Goal: Complete application form

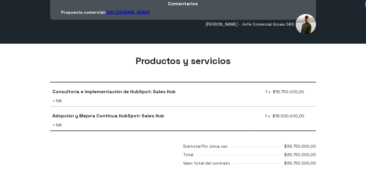
scroll to position [145, 0]
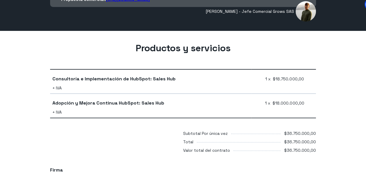
click at [328, 79] on div "Productos y servicios Consultoría e Implementación de HubSpot: Sales Hub + IVA …" at bounding box center [183, 93] width 366 height 124
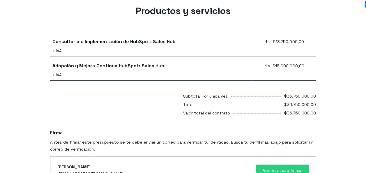
scroll to position [176, 0]
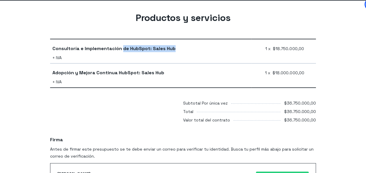
drag, startPoint x: 171, startPoint y: 49, endPoint x: 121, endPoint y: 48, distance: 50.3
click at [121, 48] on span "Consultoría e Implementación de HubSpot: Sales Hub" at bounding box center [113, 48] width 123 height 7
copy span "de HubSpot: Sales Hub"
click at [232, 52] on td "Consultoría e Implementación de HubSpot: Sales Hub + IVA" at bounding box center [150, 51] width 201 height 24
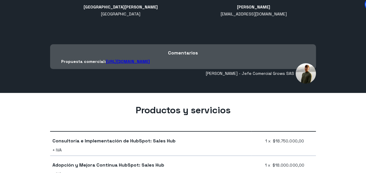
scroll to position [42, 0]
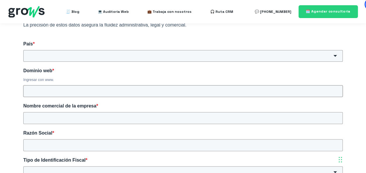
scroll to position [145, 0]
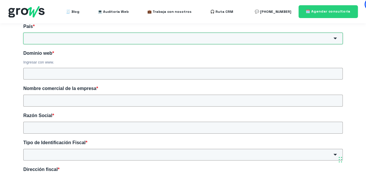
click at [204, 40] on input "País *" at bounding box center [182, 39] width 319 height 12
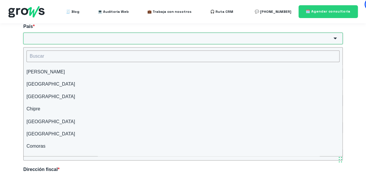
scroll to position [495, 0]
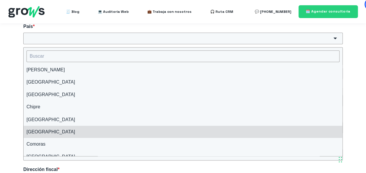
click at [52, 130] on li "[GEOGRAPHIC_DATA]" at bounding box center [183, 131] width 319 height 12
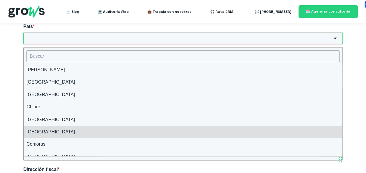
type input "[GEOGRAPHIC_DATA]"
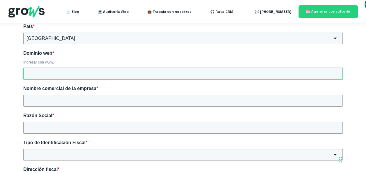
click at [97, 73] on input "Dominio web *" at bounding box center [182, 74] width 319 height 12
type input "[DOMAIN_NAME]"
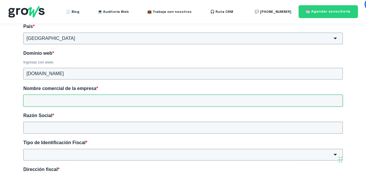
click at [131, 102] on input "Nombre comercial de la empresa *" at bounding box center [182, 101] width 319 height 12
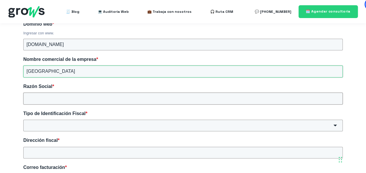
type input "[GEOGRAPHIC_DATA]"
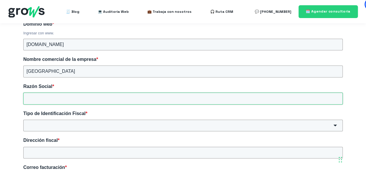
click at [120, 97] on input "Razón Social *" at bounding box center [182, 99] width 319 height 12
type input "[GEOGRAPHIC_DATA] - SEDE BOGOTA"
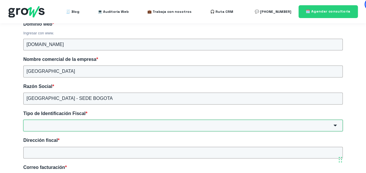
click at [99, 125] on input "Tipo de Identificación Fiscal *" at bounding box center [182, 126] width 319 height 12
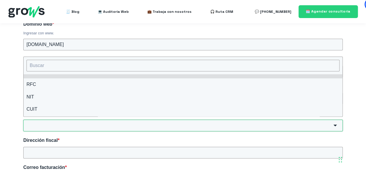
scroll to position [29, 0]
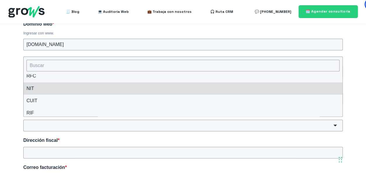
click at [60, 90] on li "NIT" at bounding box center [183, 88] width 319 height 12
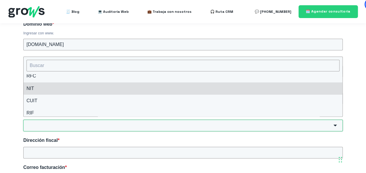
type input "NIT"
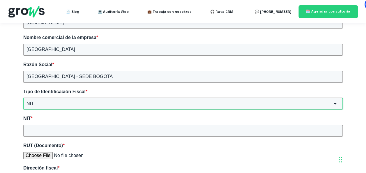
scroll to position [204, 0]
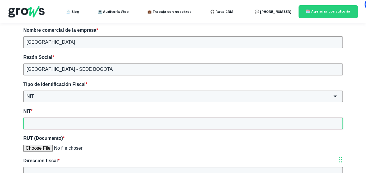
click at [68, 121] on input "NIT *" at bounding box center [182, 124] width 319 height 12
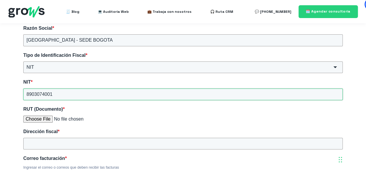
scroll to position [262, 0]
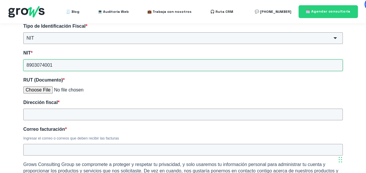
type input "8903074001"
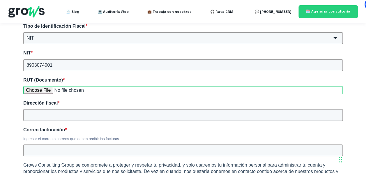
click at [35, 89] on input "RUT (Documento) *" at bounding box center [182, 90] width 319 height 8
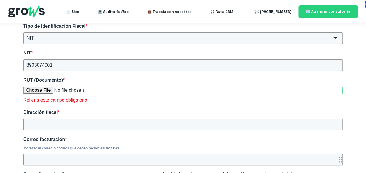
type input "C:\fakepath\RUT 01042025.pdf"
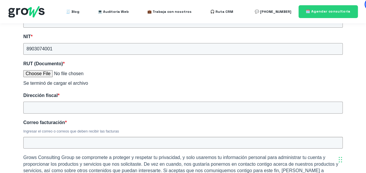
scroll to position [291, 0]
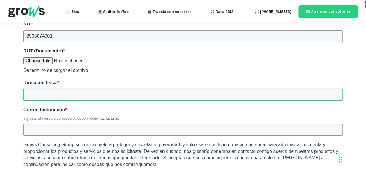
click at [164, 94] on input "Dirección fiscal *" at bounding box center [182, 95] width 319 height 12
type input "CRA 8H 172-20"
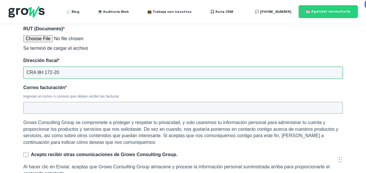
scroll to position [320, 0]
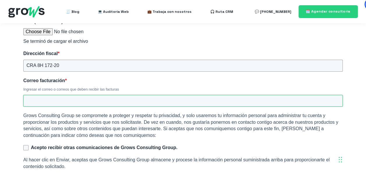
click at [148, 99] on input "Correo facturación *" at bounding box center [182, 101] width 319 height 12
type input "[EMAIL_ADDRESS][DOMAIN_NAME]"
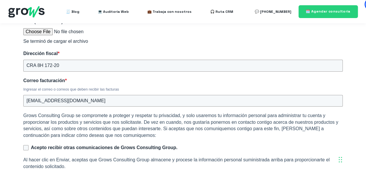
click at [184, 87] on div "Ingresar el correo o correos que deben recibir las facturas" at bounding box center [182, 89] width 319 height 5
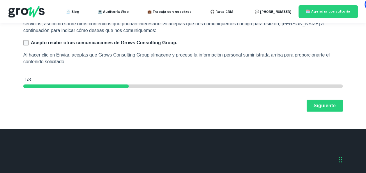
scroll to position [436, 0]
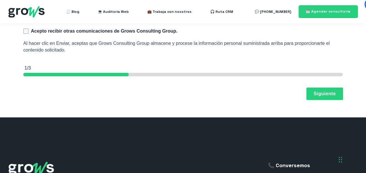
click at [316, 90] on button "Siguiente" at bounding box center [324, 94] width 36 height 12
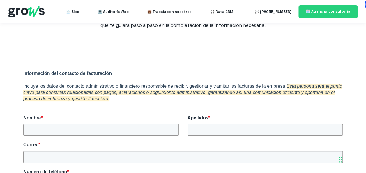
scroll to position [90, 0]
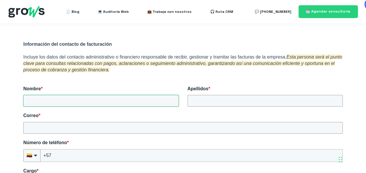
click at [136, 98] on input "Nombre *" at bounding box center [100, 101] width 155 height 12
type input "YURANI"
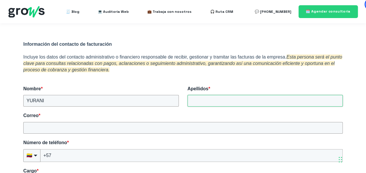
click at [206, 102] on input "Apellidos *" at bounding box center [264, 101] width 155 height 12
type input "[PERSON_NAME]"
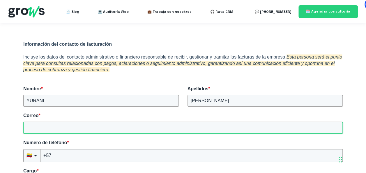
click at [84, 124] on input "Correo *" at bounding box center [182, 128] width 319 height 12
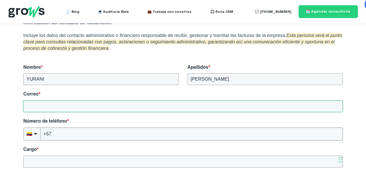
scroll to position [119, 0]
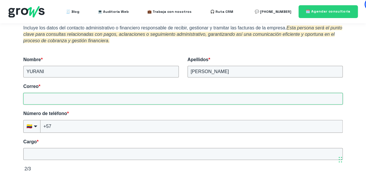
click at [53, 100] on input "Correo *" at bounding box center [182, 99] width 319 height 12
click at [61, 99] on input "Correo *" at bounding box center [182, 99] width 319 height 12
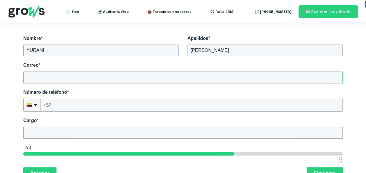
scroll to position [148, 0]
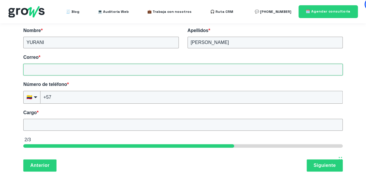
click at [46, 70] on input "Correo *" at bounding box center [182, 70] width 319 height 12
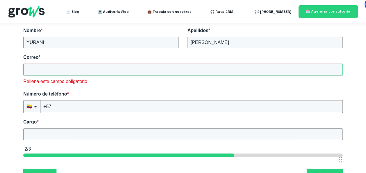
click at [74, 69] on input "Correo *" at bounding box center [182, 70] width 319 height 12
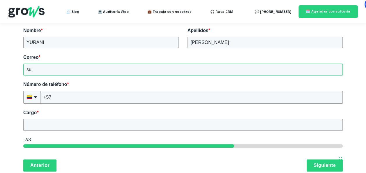
type input "s"
type input "[EMAIL_ADDRESS][DOMAIN_NAME]"
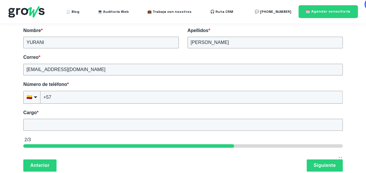
click at [182, 84] on label "Número de teléfono *" at bounding box center [182, 84] width 319 height 6
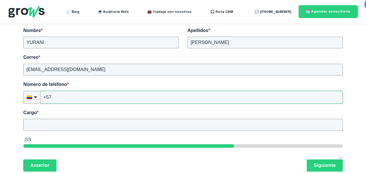
click at [182, 91] on input "+57" at bounding box center [191, 97] width 302 height 13
click at [83, 97] on input "+57" at bounding box center [191, 97] width 302 height 13
click at [109, 97] on input "+57" at bounding box center [191, 97] width 302 height 13
type input "[PHONE_NUMBER]"
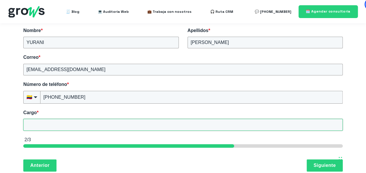
click at [67, 124] on input "Cargo *" at bounding box center [182, 125] width 319 height 12
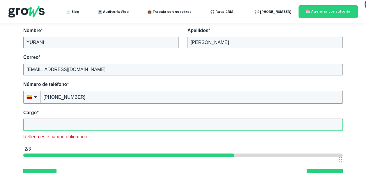
click at [77, 125] on input "Cargo *" at bounding box center [182, 125] width 319 height 12
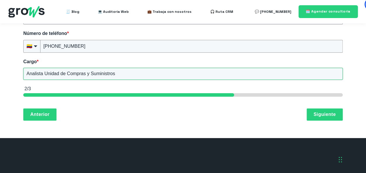
scroll to position [235, 0]
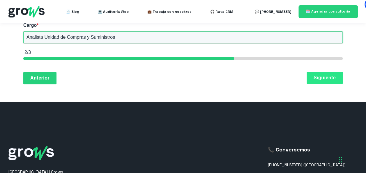
type input "Analista Unidad de Compras y Suministros"
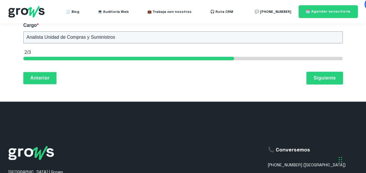
click at [333, 78] on button "Siguiente" at bounding box center [324, 78] width 36 height 12
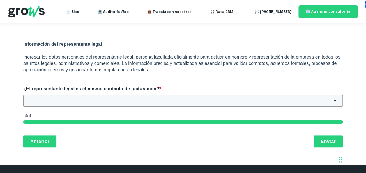
scroll to position [119, 0]
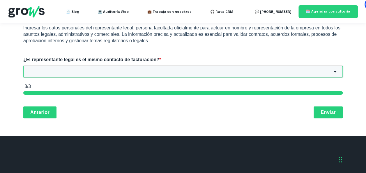
click at [220, 66] on input "¿El representante legal es el mismo contacto de facturación? *" at bounding box center [182, 72] width 319 height 12
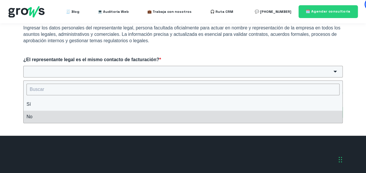
click at [60, 116] on li "No" at bounding box center [183, 117] width 319 height 12
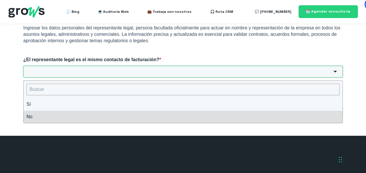
type input "No"
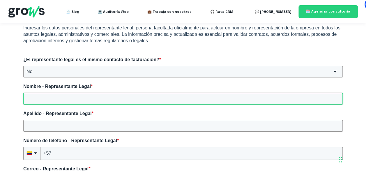
click at [168, 98] on input "Nombre - Representante Legal *" at bounding box center [182, 99] width 319 height 12
type input "[PERSON_NAME]"
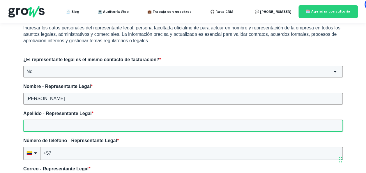
click at [123, 126] on input "Apellido - Representante Legal *" at bounding box center [182, 126] width 319 height 12
type input "CASALETH FACIOLINCE"
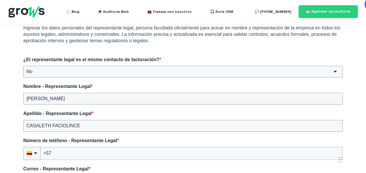
click at [145, 110] on label "Apellido - Representante Legal *" at bounding box center [182, 113] width 319 height 6
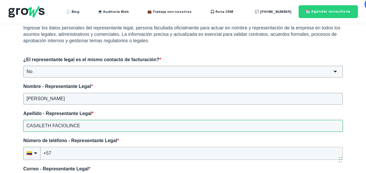
click at [145, 120] on input "CASALETH FACIOLINCE" at bounding box center [182, 126] width 319 height 12
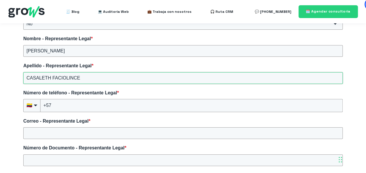
scroll to position [177, 0]
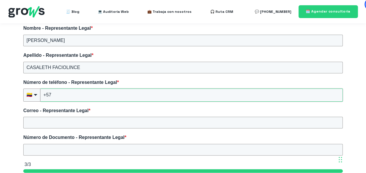
click at [134, 96] on input "+57" at bounding box center [191, 94] width 302 height 13
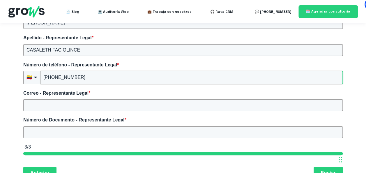
scroll to position [206, 0]
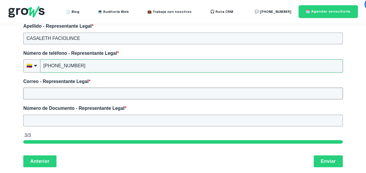
type input "[PHONE_NUMBER]"
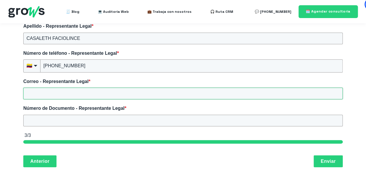
click at [145, 93] on input "Correo - Representante Legal *" at bounding box center [182, 94] width 319 height 12
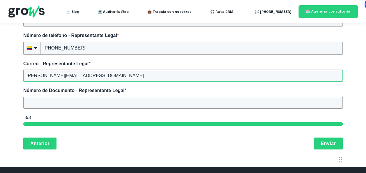
scroll to position [235, 0]
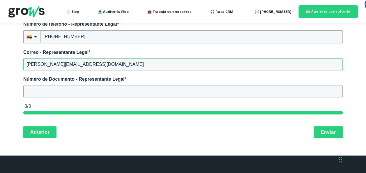
type input "[PERSON_NAME][EMAIL_ADDRESS][DOMAIN_NAME]"
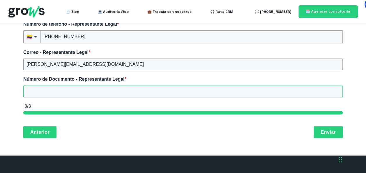
click at [143, 90] on input "Número de Documento - Representante Legal *" at bounding box center [182, 92] width 319 height 12
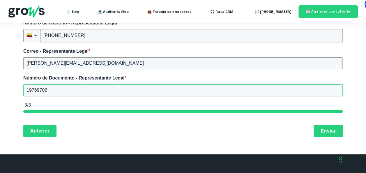
scroll to position [264, 0]
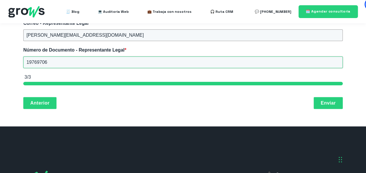
type input "19769706"
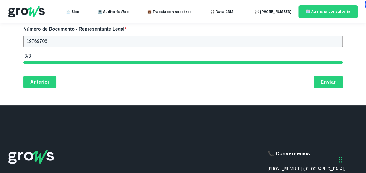
scroll to position [293, 0]
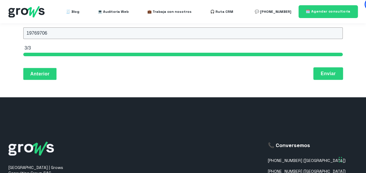
click at [329, 70] on button "Enviar" at bounding box center [327, 74] width 29 height 12
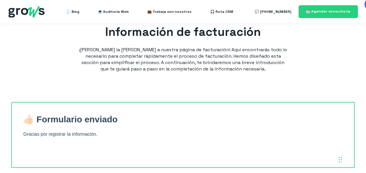
scroll to position [29, 0]
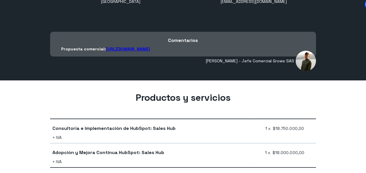
scroll to position [87, 0]
